Goal: Find specific page/section: Find specific page/section

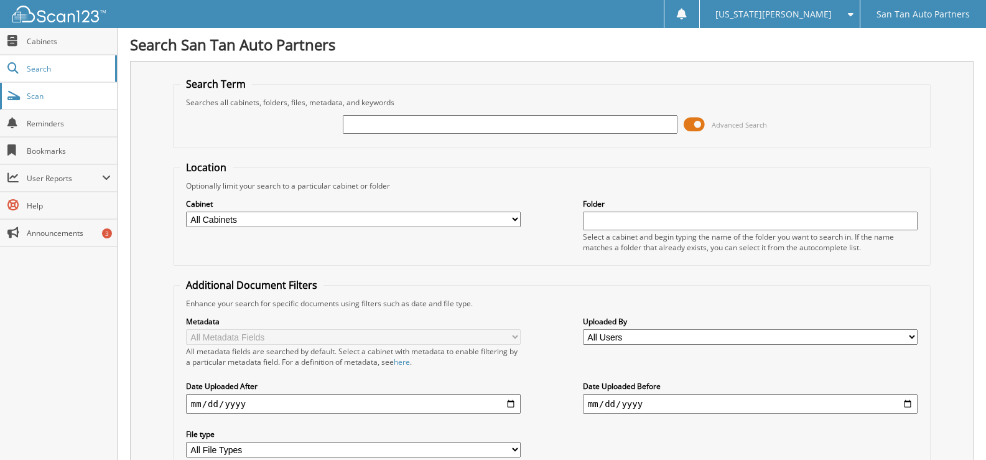
click at [50, 100] on link "Scan" at bounding box center [58, 96] width 117 height 27
click at [44, 96] on span "Scan" at bounding box center [69, 96] width 84 height 11
click at [406, 129] on input "text" at bounding box center [510, 124] width 335 height 19
type input "230182"
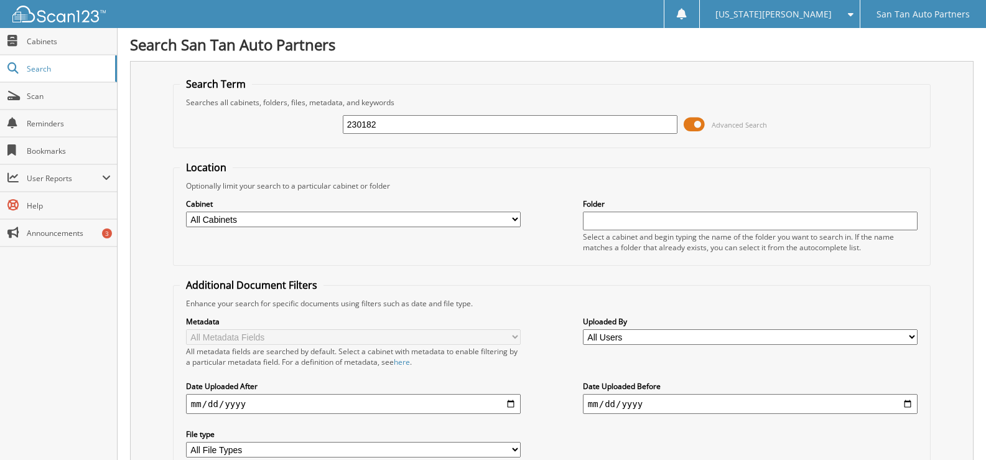
click at [452, 128] on input "230182" at bounding box center [510, 124] width 335 height 19
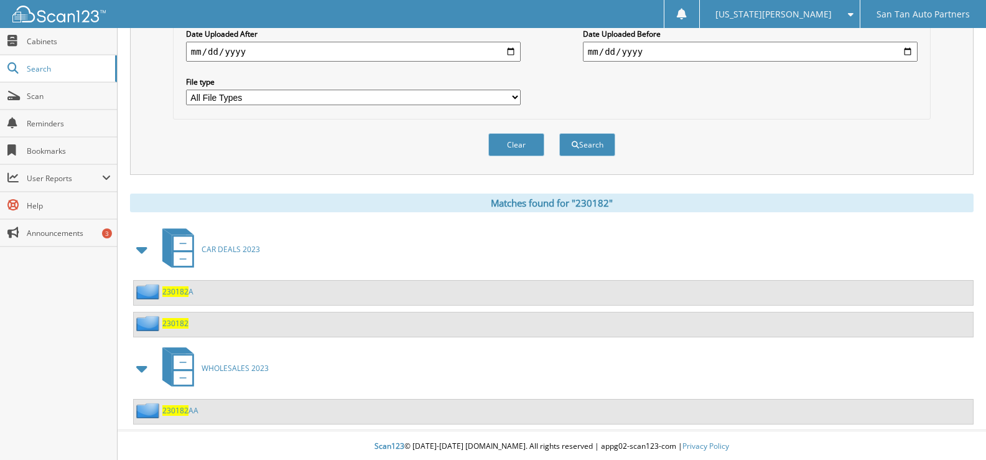
scroll to position [355, 0]
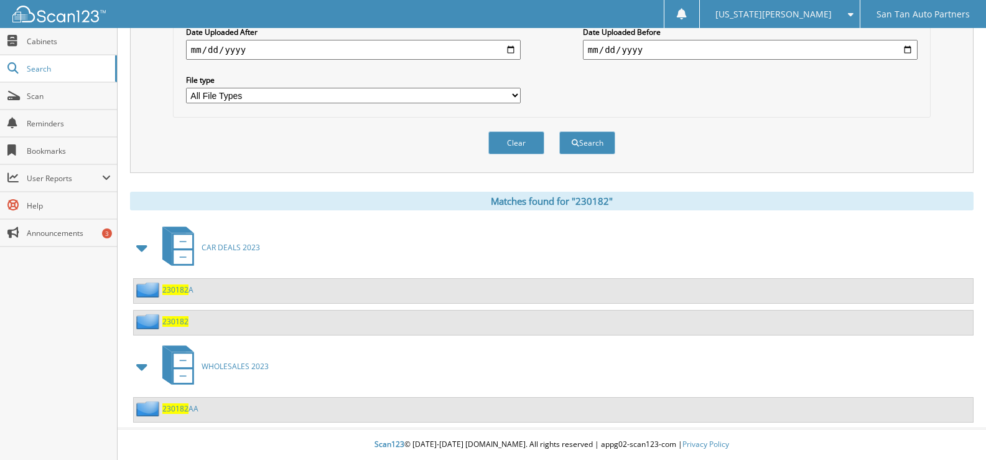
click at [179, 325] on span "230182" at bounding box center [175, 321] width 26 height 11
